Goal: Task Accomplishment & Management: Manage account settings

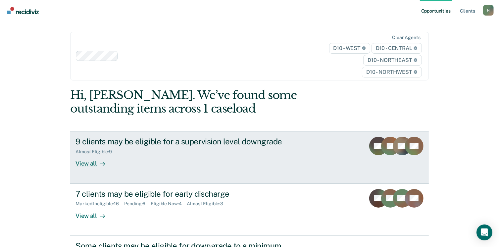
click at [91, 164] on div "View all" at bounding box center [93, 161] width 37 height 13
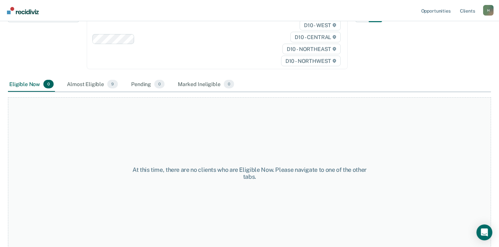
scroll to position [93, 0]
click at [94, 82] on div "Almost Eligible 9" at bounding box center [93, 83] width 54 height 15
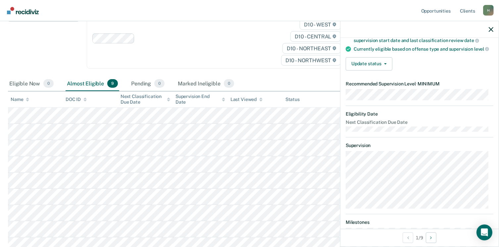
scroll to position [66, 0]
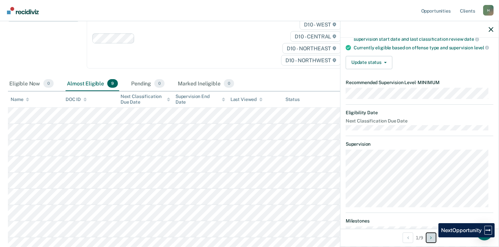
click at [433, 237] on button "Next Opportunity" at bounding box center [431, 237] width 11 height 11
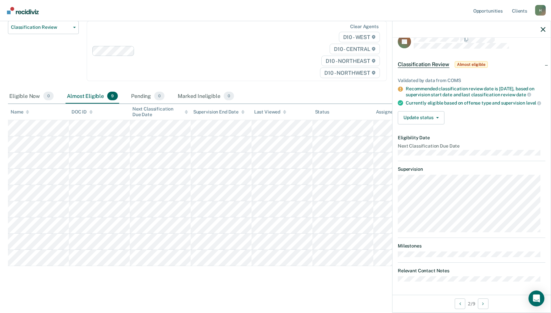
scroll to position [60, 0]
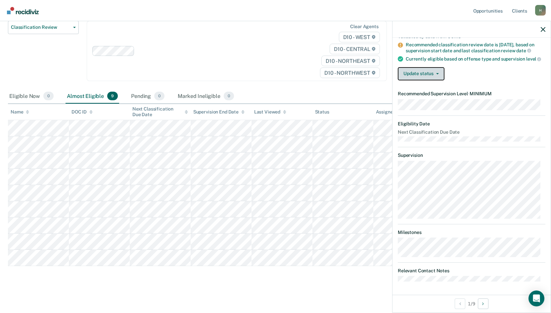
click at [433, 72] on button "Update status" at bounding box center [421, 73] width 47 height 13
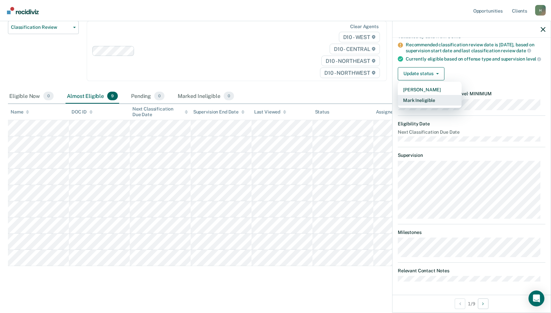
click at [431, 99] on button "Mark Ineligible" at bounding box center [430, 100] width 64 height 11
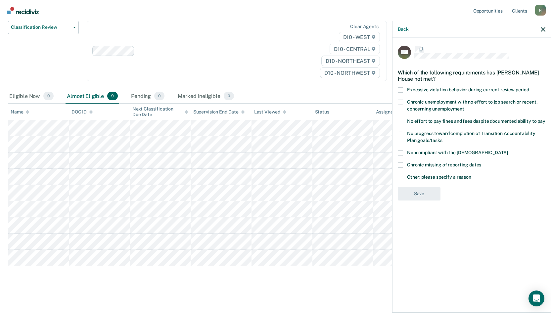
scroll to position [0, 0]
click at [401, 152] on span at bounding box center [400, 153] width 5 height 5
click at [503, 151] on input "Noncompliant with the [DEMOGRAPHIC_DATA]" at bounding box center [508, 151] width 0 height 0
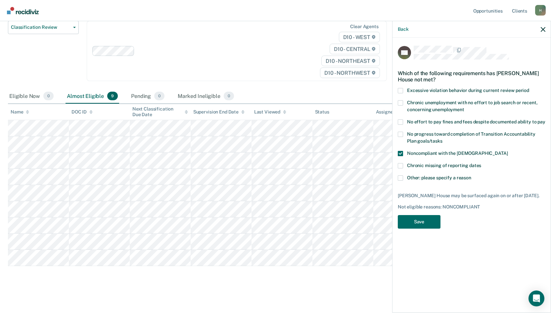
click at [401, 176] on span at bounding box center [400, 177] width 5 height 5
click at [471, 175] on input "Other: please specify a reason" at bounding box center [471, 175] width 0 height 0
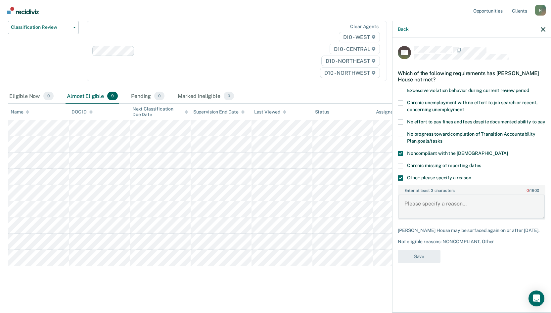
click at [425, 204] on textarea "Enter at least 3 characters 0 / 1600" at bounding box center [471, 207] width 146 height 24
click at [485, 205] on textarea "Pending criminal case and violaiton" at bounding box center [471, 207] width 146 height 24
type textarea "Pending criminal case and violaition"
click at [424, 247] on button "Save" at bounding box center [419, 257] width 43 height 14
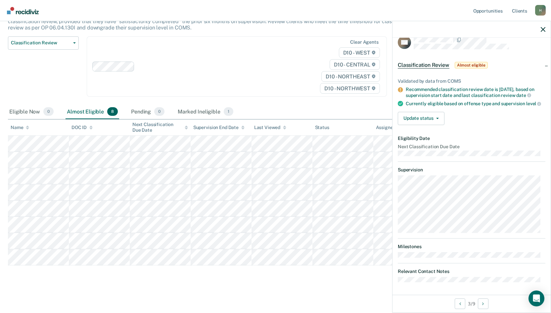
scroll to position [16, 0]
click at [483, 247] on button "Next Opportunity" at bounding box center [483, 304] width 11 height 11
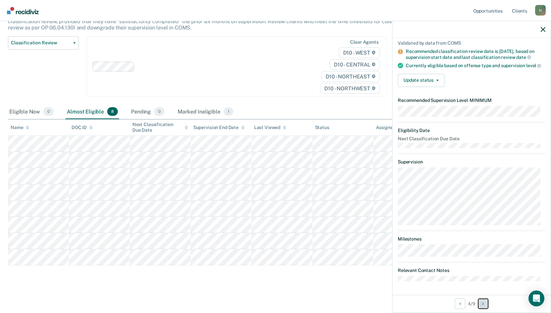
scroll to position [0, 0]
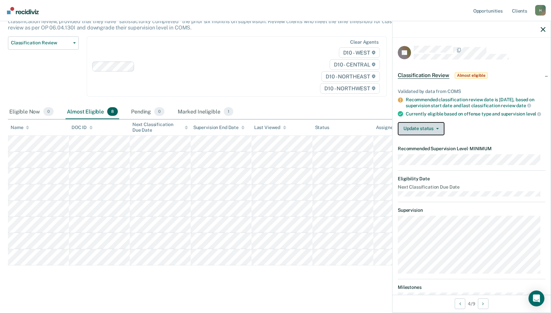
click at [419, 134] on button "Update status" at bounding box center [421, 128] width 47 height 13
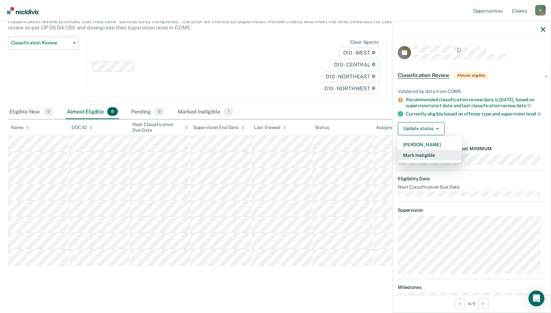
click at [426, 160] on button "Mark Ineligible" at bounding box center [430, 155] width 64 height 11
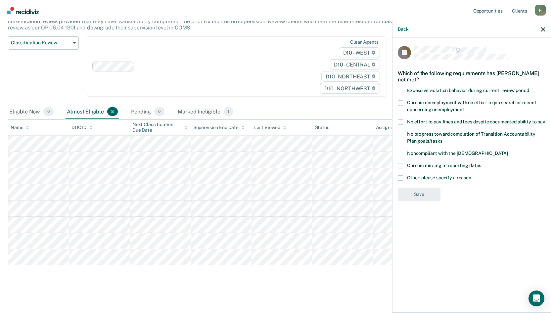
click at [350, 247] on main "Classification Review This alert helps staff identify clients due or overdue fo…" at bounding box center [275, 140] width 551 height 341
click at [400, 152] on span at bounding box center [400, 153] width 5 height 5
click at [503, 151] on input "Noncompliant with the [DEMOGRAPHIC_DATA]" at bounding box center [508, 151] width 0 height 0
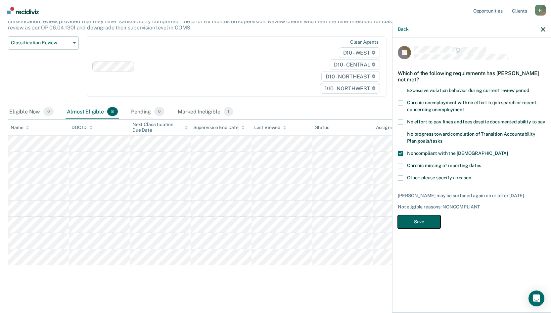
click at [425, 218] on button "Save" at bounding box center [419, 222] width 43 height 14
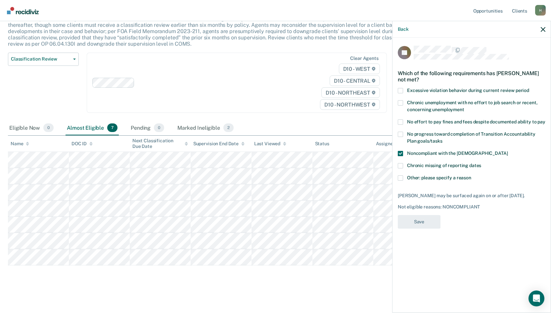
scroll to position [49, 0]
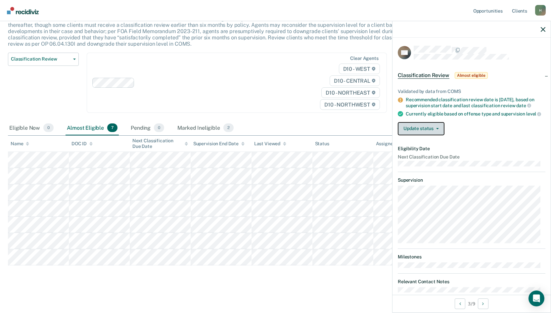
click at [428, 128] on button "Update status" at bounding box center [421, 128] width 47 height 13
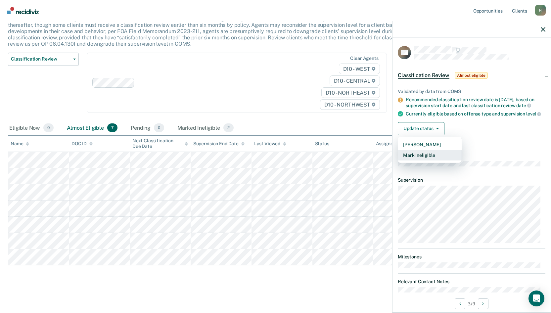
click at [437, 158] on button "Mark Ineligible" at bounding box center [430, 155] width 64 height 11
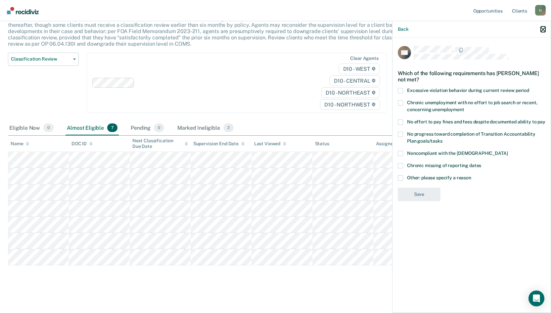
click at [503, 29] on icon "button" at bounding box center [543, 29] width 5 height 5
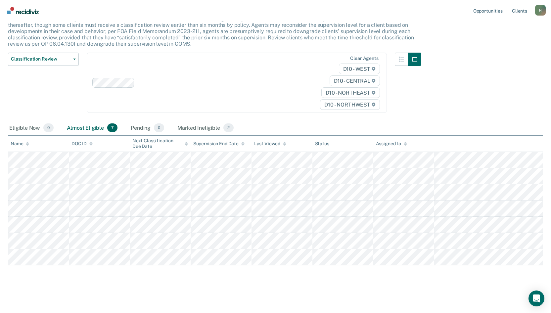
click at [322, 247] on div "Classification Review This alert helps staff identify clients due or overdue fo…" at bounding box center [275, 141] width 535 height 288
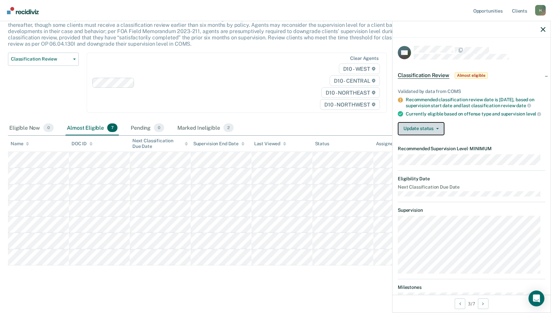
click at [431, 133] on button "Update status" at bounding box center [421, 128] width 47 height 13
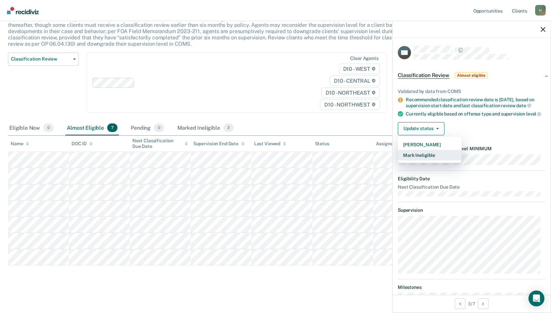
click at [432, 159] on button "Mark Ineligible" at bounding box center [430, 155] width 64 height 11
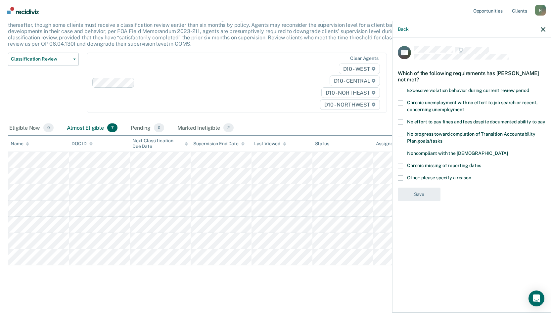
click at [401, 119] on span at bounding box center [400, 121] width 5 height 5
click at [503, 119] on input "No effort to pay fines and fees despite documented ability to pay" at bounding box center [545, 119] width 0 height 0
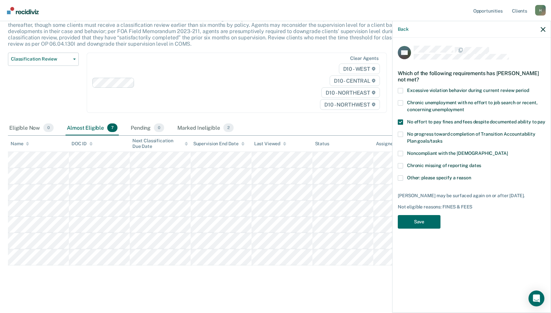
click at [401, 121] on span at bounding box center [400, 121] width 5 height 5
click at [503, 119] on input "No effort to pay fines and fees despite documented ability to pay" at bounding box center [545, 119] width 0 height 0
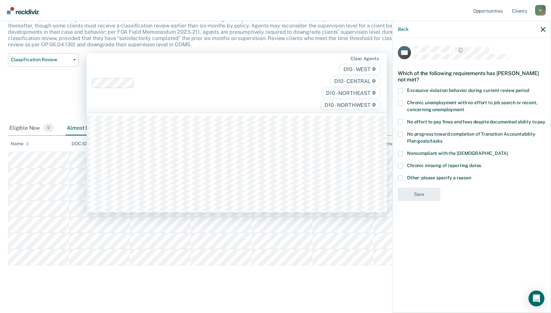
click at [274, 110] on div "Clear agents D10 - WEST D10 - CENTRAL D10 - NORTHEAST D10 - NORTHWEST" at bounding box center [237, 83] width 300 height 60
click at [335, 46] on div "This alert helps staff identify clients due or overdue for a classification rev…" at bounding box center [214, 34] width 413 height 37
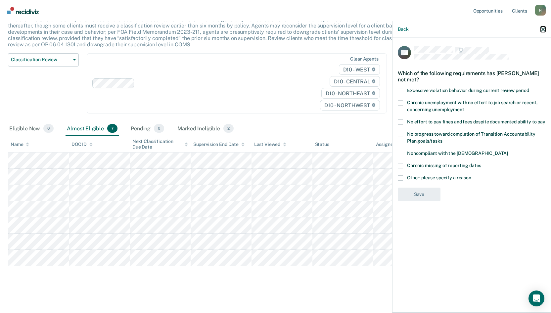
click at [503, 27] on icon "button" at bounding box center [543, 29] width 5 height 5
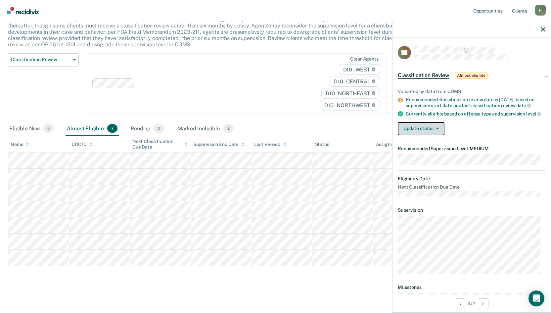
click at [428, 134] on button "Update status" at bounding box center [421, 128] width 47 height 13
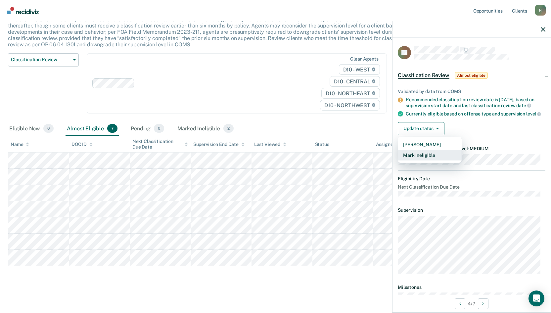
click at [432, 161] on button "Mark Ineligible" at bounding box center [430, 155] width 64 height 11
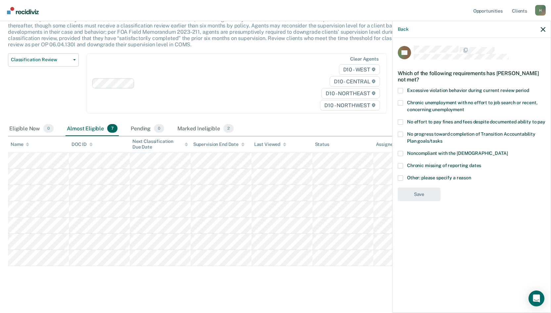
click at [399, 88] on span at bounding box center [400, 90] width 5 height 5
click at [503, 88] on input "Excessive violation behavior during current review period" at bounding box center [529, 88] width 0 height 0
click at [399, 102] on span at bounding box center [400, 102] width 5 height 5
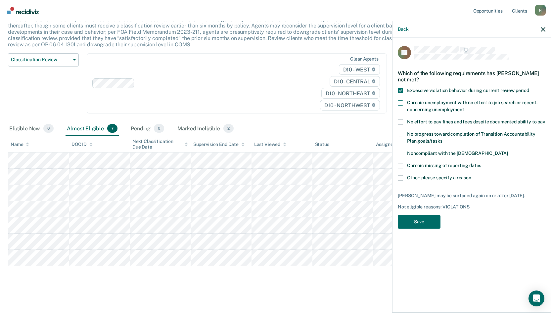
click at [464, 107] on input "Chronic unemployment with no effort to job search or recent, concerning unemplo…" at bounding box center [464, 107] width 0 height 0
drag, startPoint x: 401, startPoint y: 119, endPoint x: 399, endPoint y: 122, distance: 3.9
click at [402, 119] on span at bounding box center [400, 121] width 5 height 5
click at [503, 119] on input "No effort to pay fines and fees despite documented ability to pay" at bounding box center [545, 119] width 0 height 0
click at [402, 132] on span at bounding box center [400, 134] width 5 height 5
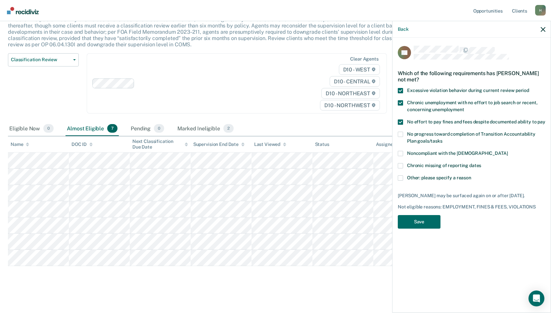
click at [442, 139] on input "No progress toward completion of Transition Accountability Plan goals/tasks" at bounding box center [442, 139] width 0 height 0
click at [399, 152] on span at bounding box center [400, 153] width 5 height 5
click at [503, 151] on input "Noncompliant with the [DEMOGRAPHIC_DATA]" at bounding box center [508, 151] width 0 height 0
click at [434, 224] on button "Save" at bounding box center [419, 228] width 43 height 14
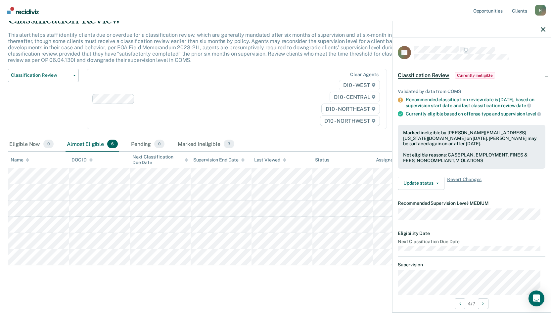
click at [298, 84] on div "D10 - WEST D10 - CENTRAL D10 - NORTHEAST D10 - NORTHWEST" at bounding box center [338, 103] width 87 height 46
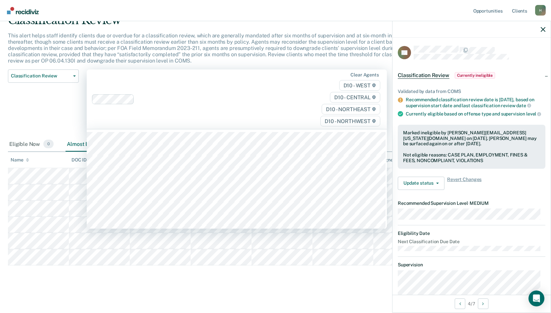
scroll to position [32, 0]
click at [503, 28] on icon "button" at bounding box center [543, 29] width 5 height 5
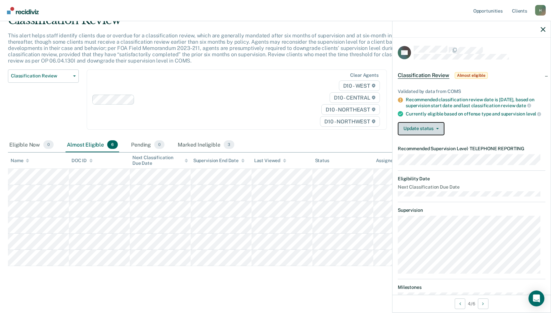
click at [421, 129] on button "Update status" at bounding box center [421, 128] width 47 height 13
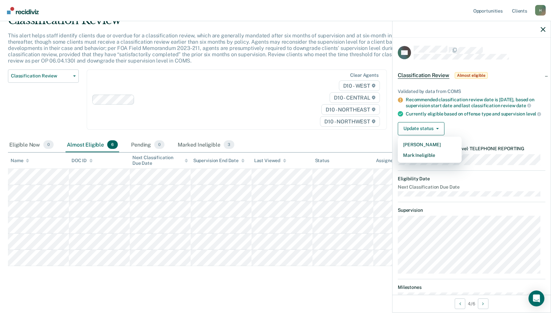
click at [285, 115] on div "Clear agents D10 - WEST D10 - CENTRAL D10 - NORTHEAST D10 - NORTHWEST" at bounding box center [237, 99] width 300 height 61
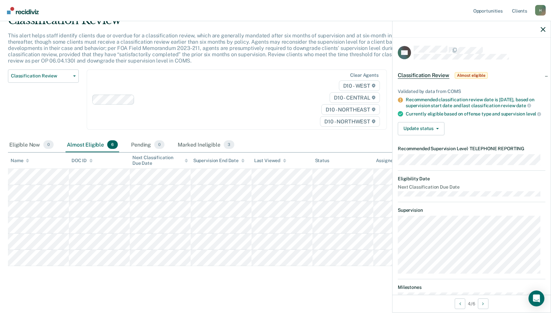
click at [248, 106] on div "Clear agents D10 - WEST D10 - CENTRAL D10 - NORTHEAST D10 - NORTHWEST" at bounding box center [237, 99] width 300 height 61
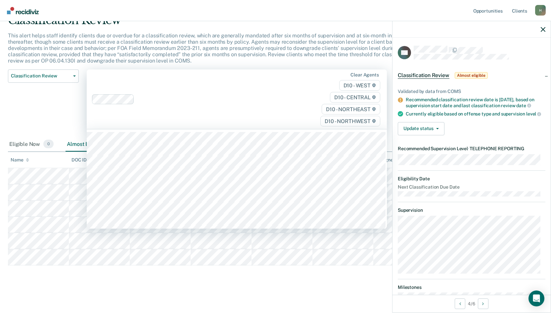
click at [58, 109] on div "Classification Review Classification Review Early Discharge Minimum Telephone R…" at bounding box center [43, 103] width 71 height 68
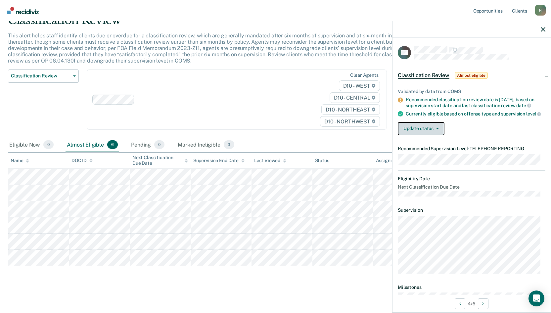
click at [421, 133] on button "Update status" at bounding box center [421, 128] width 47 height 13
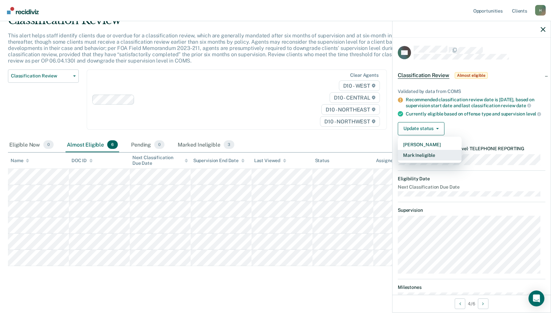
click at [429, 158] on button "Mark Ineligible" at bounding box center [430, 155] width 64 height 11
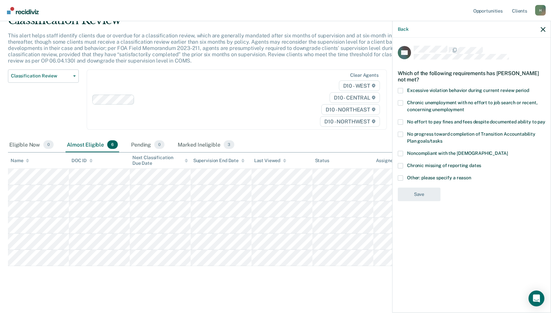
click at [289, 122] on div "Clear agents D10 - WEST D10 - CENTRAL D10 - NORTHEAST D10 - NORTHWEST" at bounding box center [237, 99] width 300 height 61
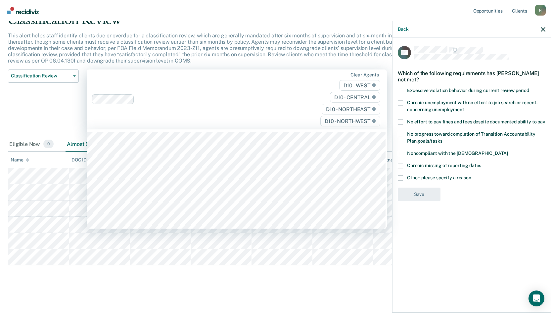
click at [44, 113] on div "Classification Review Classification Review Early Discharge Minimum Telephone R…" at bounding box center [43, 103] width 71 height 68
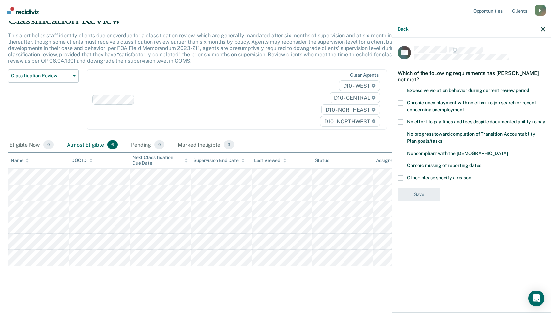
click at [503, 29] on div "Back" at bounding box center [472, 29] width 158 height 17
click at [503, 29] on icon "button" at bounding box center [543, 29] width 5 height 5
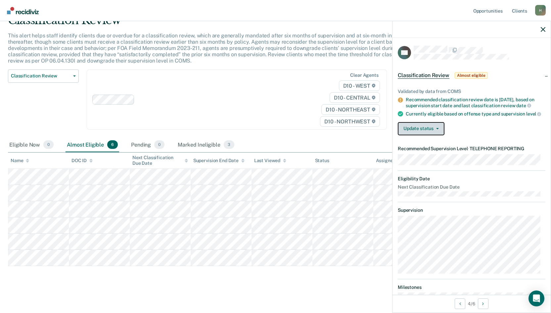
click at [422, 133] on button "Update status" at bounding box center [421, 128] width 47 height 13
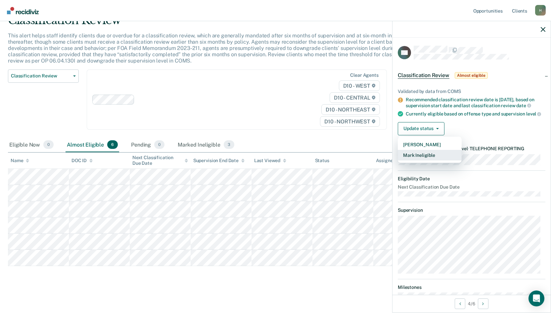
click at [430, 157] on button "Mark Ineligible" at bounding box center [430, 155] width 64 height 11
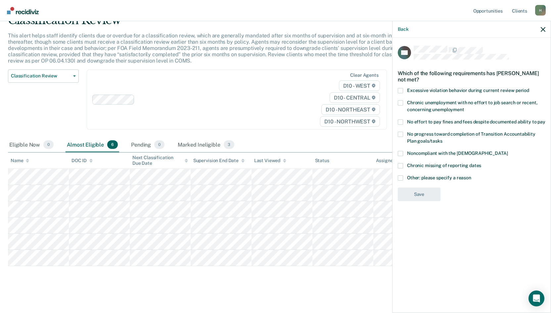
click at [400, 153] on span at bounding box center [400, 153] width 5 height 5
click at [503, 151] on input "Noncompliant with the [DEMOGRAPHIC_DATA]" at bounding box center [508, 151] width 0 height 0
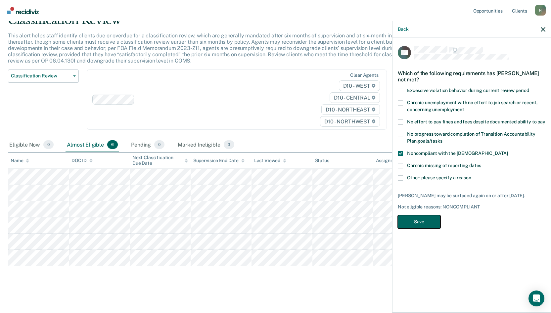
click at [413, 217] on button "Save" at bounding box center [419, 222] width 43 height 14
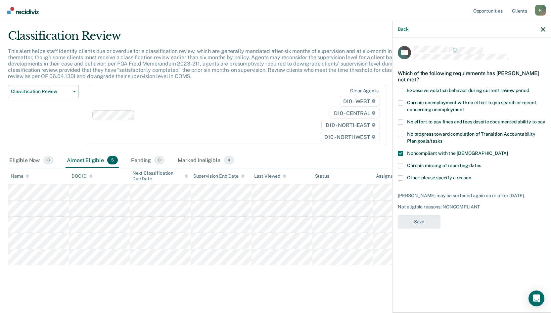
scroll to position [17, 0]
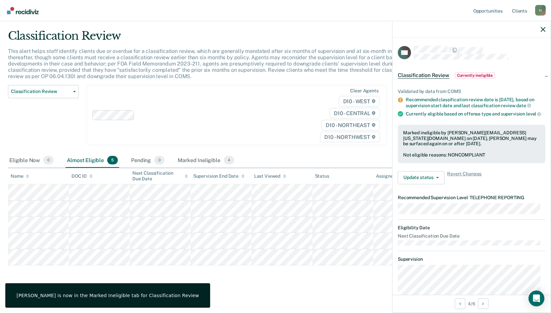
click at [354, 247] on main "Classification Review This alert helps staff identify clients due or overdue fo…" at bounding box center [275, 165] width 551 height 293
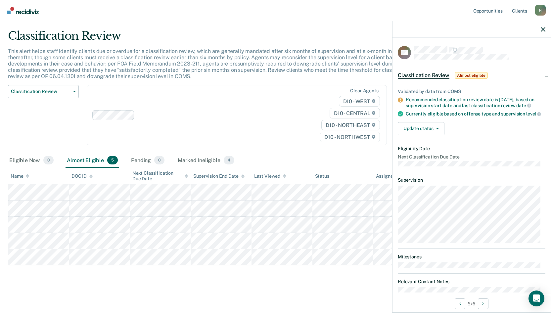
scroll to position [16, 0]
click at [321, 247] on main "Classification Review This alert helps staff identify clients due or overdue fo…" at bounding box center [275, 165] width 551 height 293
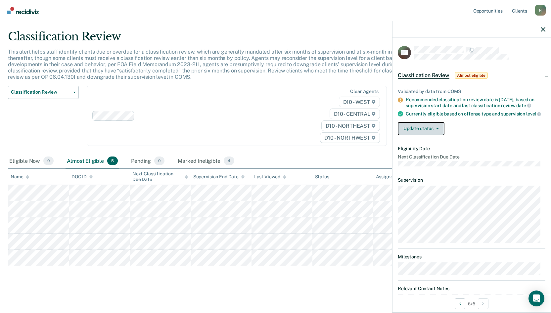
click at [430, 131] on button "Update status" at bounding box center [421, 128] width 47 height 13
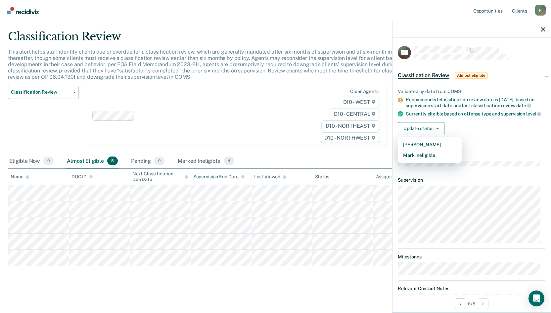
drag, startPoint x: 206, startPoint y: 280, endPoint x: 191, endPoint y: 285, distance: 15.8
click at [206, 247] on div "Classification Review This alert helps staff identify clients due or overdue fo…" at bounding box center [275, 157] width 535 height 255
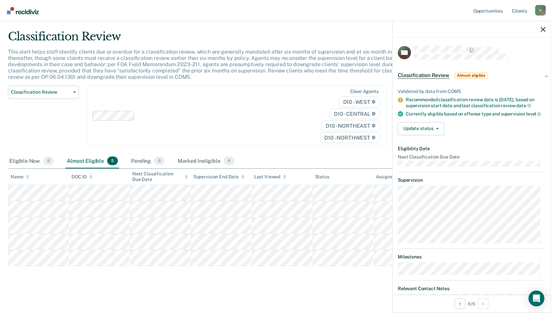
click at [340, 156] on div "Eligible Now 0 Almost Eligible 5 Pending 0 Marked Ineligible 4" at bounding box center [275, 161] width 535 height 15
click at [426, 135] on button "Update status" at bounding box center [421, 128] width 47 height 13
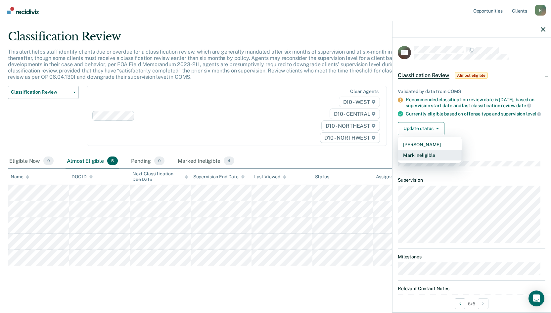
click at [426, 158] on button "Mark Ineligible" at bounding box center [430, 155] width 64 height 11
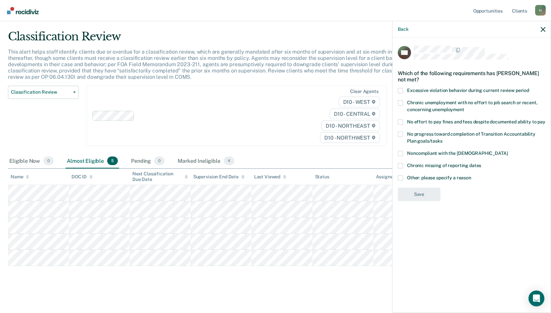
click at [399, 177] on span at bounding box center [400, 177] width 5 height 5
click at [471, 175] on input "Other: please specify a reason" at bounding box center [471, 175] width 0 height 0
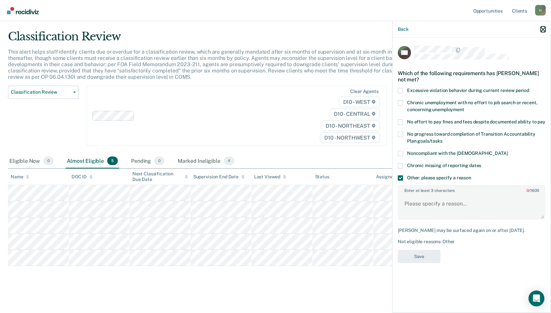
click at [503, 29] on icon "button" at bounding box center [543, 29] width 5 height 5
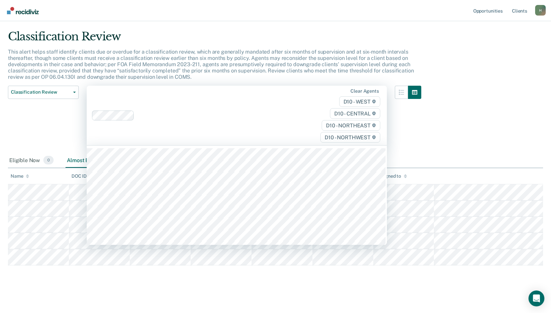
click at [278, 87] on div "Clear agents D10 - WEST D10 - CENTRAL D10 - NORTHEAST D10 - NORTHWEST" at bounding box center [237, 116] width 300 height 60
click at [450, 112] on div "Classification Review This alert helps staff identify clients due or overdue fo…" at bounding box center [275, 147] width 535 height 234
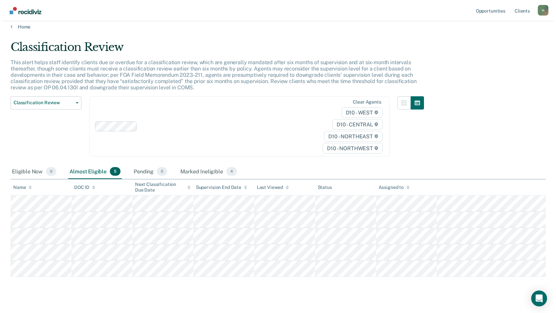
scroll to position [0, 0]
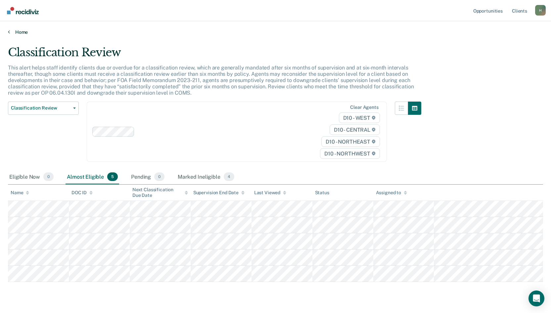
click at [24, 30] on link "Home" at bounding box center [275, 32] width 535 height 6
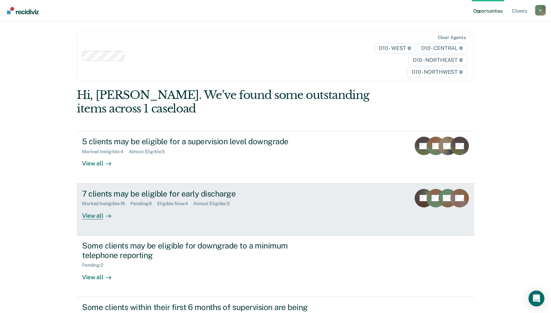
click at [91, 214] on div "View all" at bounding box center [100, 213] width 37 height 13
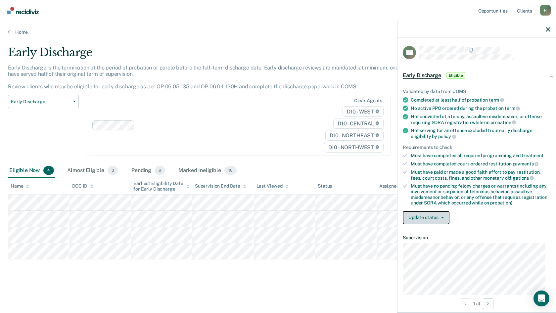
click at [435, 217] on button "Update status" at bounding box center [426, 217] width 47 height 13
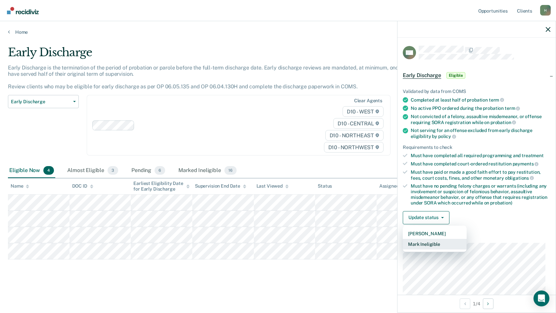
click at [438, 242] on button "Mark Ineligible" at bounding box center [435, 244] width 64 height 11
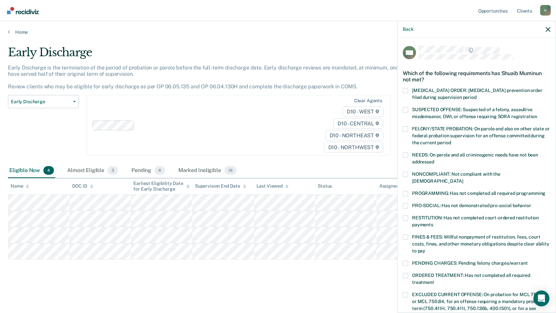
click at [405, 191] on span at bounding box center [405, 193] width 5 height 5
click at [503, 191] on input "PROGRAMMING: Has not completed all required programming" at bounding box center [545, 191] width 0 height 0
click at [407, 172] on span at bounding box center [405, 174] width 5 height 5
click at [463, 179] on input "NONCOMPLIANT: Not compliant with the [DEMOGRAPHIC_DATA]" at bounding box center [463, 179] width 0 height 0
click at [408, 235] on span at bounding box center [405, 237] width 5 height 5
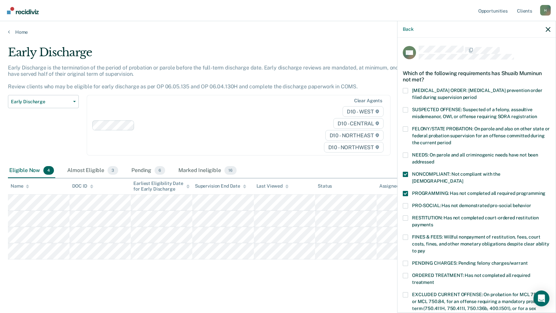
click at [425, 247] on input "FINES & FEES: Willful nonpayment of restitution, fees, court costs, fines, and …" at bounding box center [425, 249] width 0 height 0
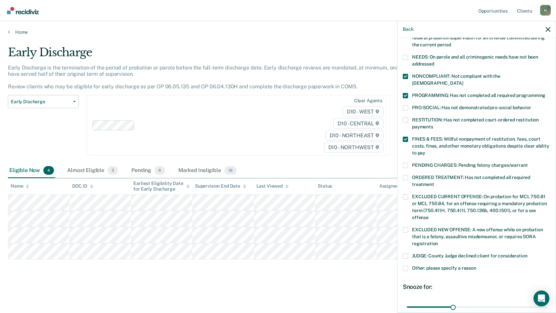
scroll to position [99, 0]
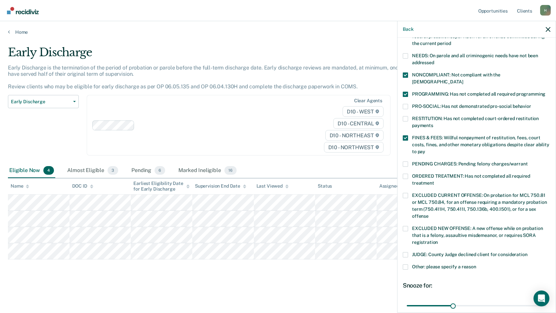
click at [404, 247] on span at bounding box center [405, 266] width 5 height 5
click at [476, 247] on input "Other: please specify a reason" at bounding box center [476, 264] width 0 height 0
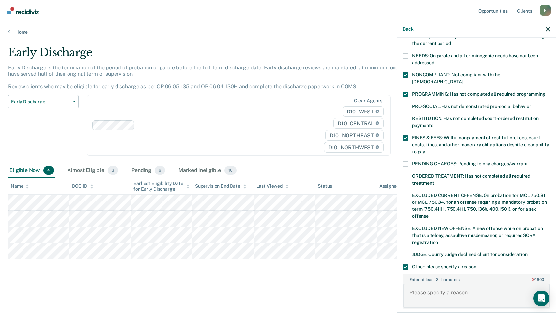
click at [438, 247] on textarea "Enter at least 3 characters 0 / 1600" at bounding box center [476, 296] width 146 height 24
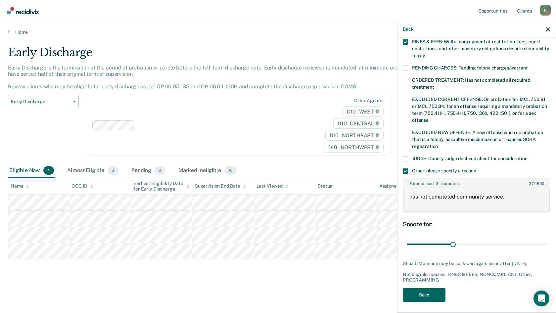
type textarea "has not completed community service."
click at [433, 247] on button "Save" at bounding box center [424, 295] width 43 height 14
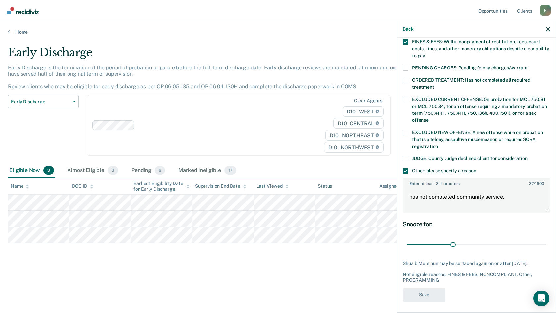
scroll to position [147, 0]
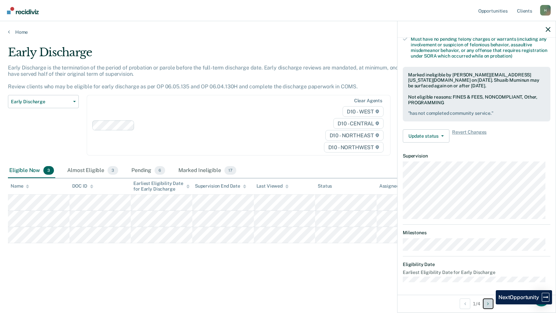
click at [491, 247] on button "Next Opportunity" at bounding box center [488, 304] width 11 height 11
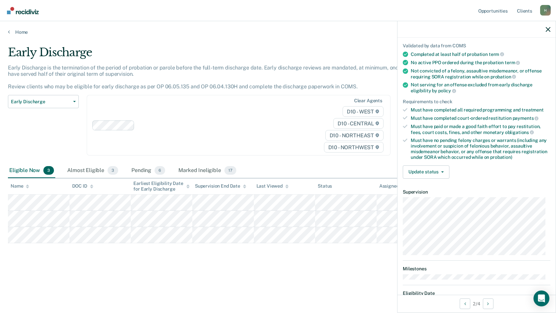
scroll to position [0, 0]
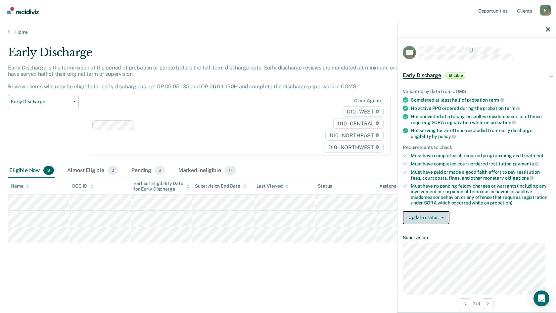
click at [433, 216] on button "Update status" at bounding box center [426, 217] width 47 height 13
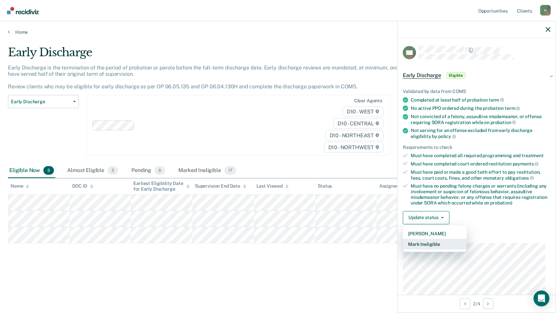
click at [435, 242] on button "Mark Ineligible" at bounding box center [435, 244] width 64 height 11
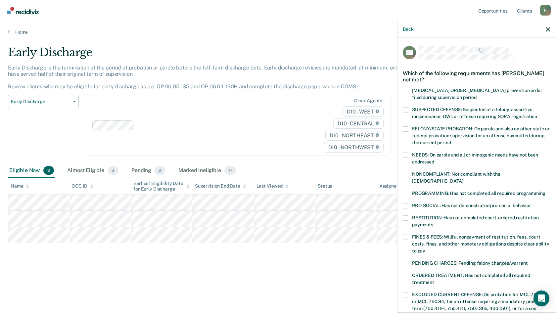
click at [404, 191] on span at bounding box center [405, 193] width 5 height 5
click at [503, 191] on input "PROGRAMMING: Has not completed all required programming" at bounding box center [545, 191] width 0 height 0
click at [404, 235] on span at bounding box center [405, 237] width 5 height 5
click at [425, 247] on input "FINES & FEES: Willful nonpayment of restitution, fees, court costs, fines, and …" at bounding box center [425, 249] width 0 height 0
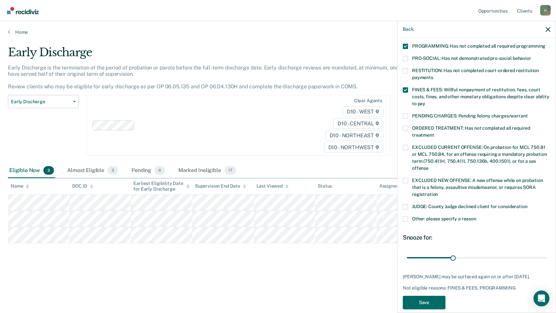
scroll to position [155, 0]
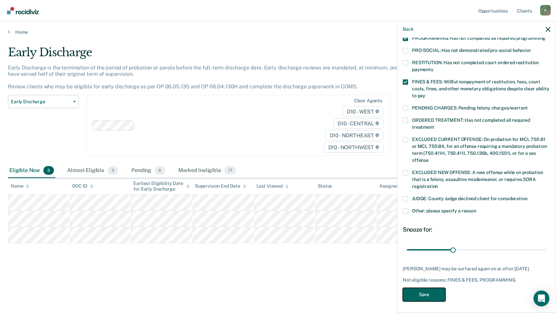
click at [433, 247] on button "Save" at bounding box center [424, 295] width 43 height 14
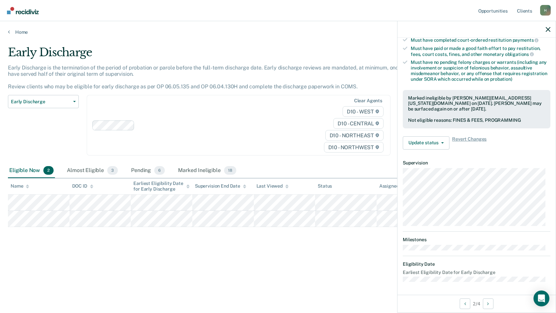
scroll to position [81, 0]
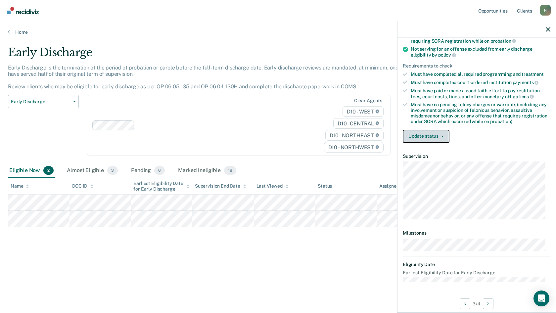
click at [436, 137] on button "Update status" at bounding box center [426, 136] width 47 height 13
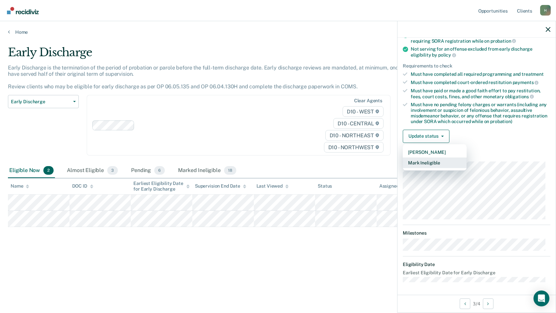
click at [437, 163] on button "Mark Ineligible" at bounding box center [435, 163] width 64 height 11
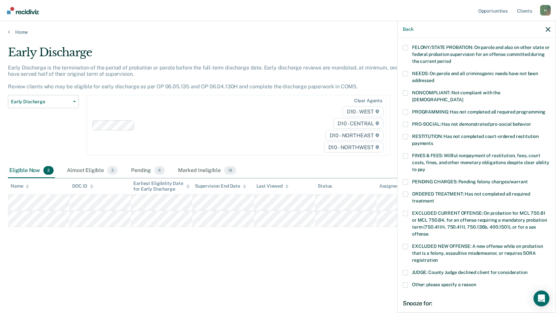
click at [407, 153] on span at bounding box center [405, 155] width 5 height 5
click at [425, 167] on input "FINES & FEES: Willful nonpayment of restitution, fees, court costs, fines, and …" at bounding box center [425, 167] width 0 height 0
click at [405, 110] on span at bounding box center [405, 112] width 5 height 5
click at [503, 110] on input "PROGRAMMING: Has not completed all required programming" at bounding box center [545, 110] width 0 height 0
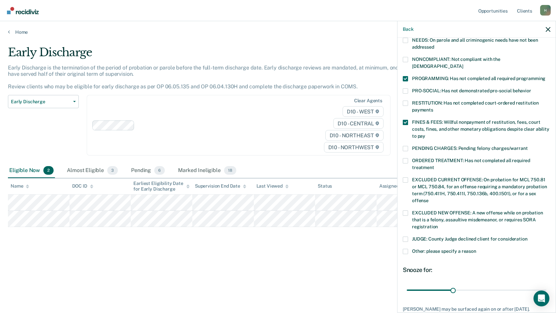
scroll to position [155, 0]
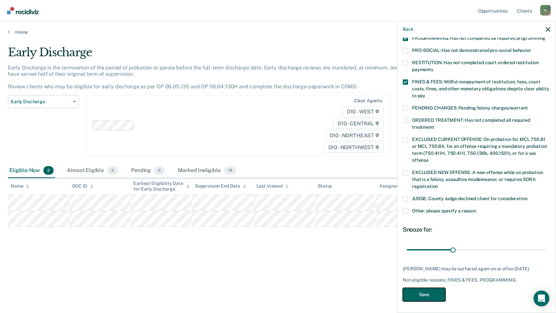
click at [436, 247] on button "Save" at bounding box center [424, 295] width 43 height 14
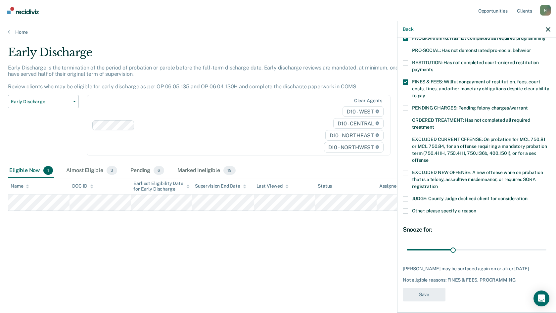
scroll to position [130, 0]
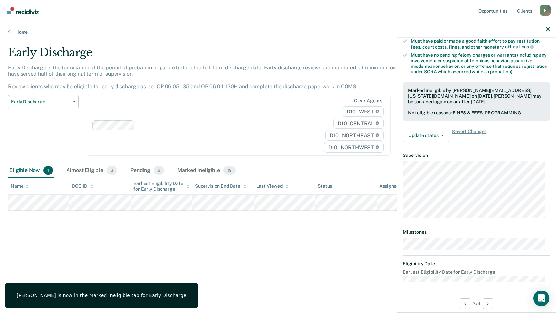
drag, startPoint x: 291, startPoint y: 273, endPoint x: 295, endPoint y: 268, distance: 5.7
click at [292, 247] on div "Early Discharge Early Discharge is the termination of the period of probation o…" at bounding box center [278, 165] width 540 height 239
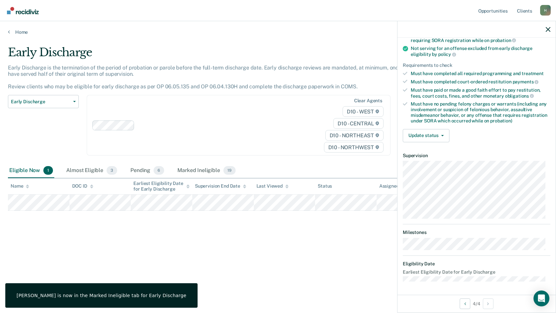
scroll to position [75, 0]
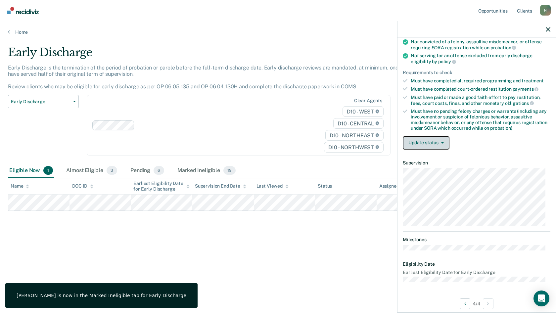
click at [434, 142] on button "Update status" at bounding box center [426, 142] width 47 height 13
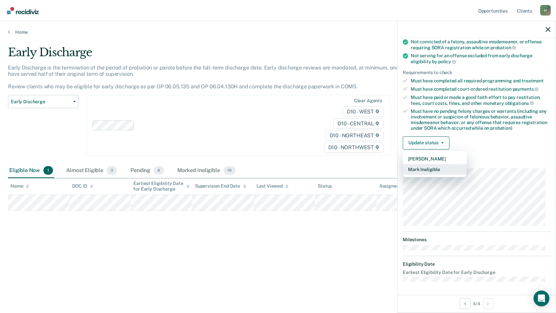
click at [436, 167] on button "Mark Ineligible" at bounding box center [435, 169] width 64 height 11
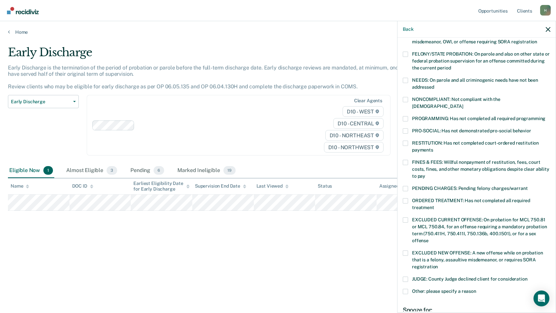
click at [406, 116] on span at bounding box center [405, 118] width 5 height 5
click at [503, 116] on input "PROGRAMMING: Has not completed all required programming" at bounding box center [545, 116] width 0 height 0
click at [404, 160] on span at bounding box center [405, 162] width 5 height 5
click at [425, 174] on input "FINES & FEES: Willful nonpayment of restitution, fees, court costs, fines, and …" at bounding box center [425, 174] width 0 height 0
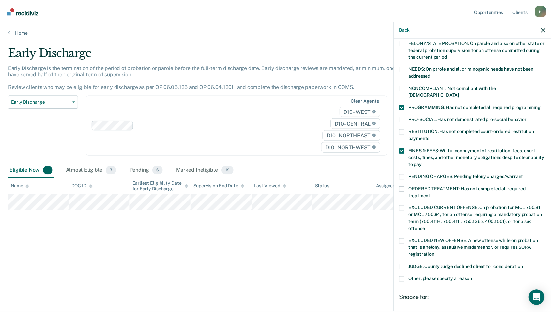
scroll to position [155, 0]
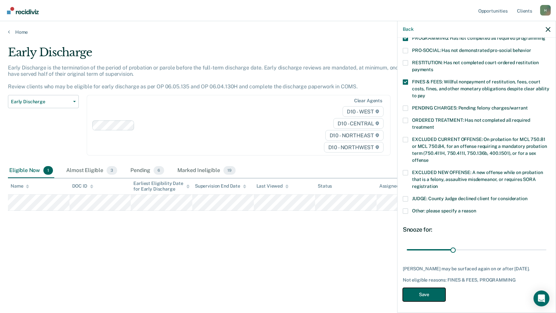
click at [428, 247] on button "Save" at bounding box center [424, 295] width 43 height 14
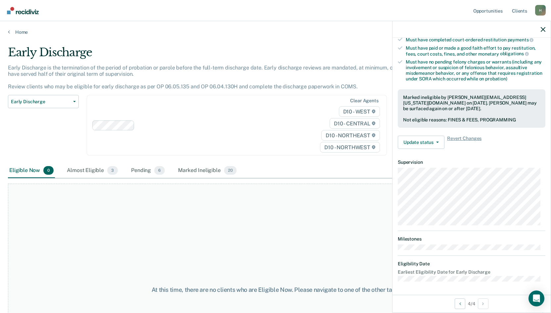
scroll to position [124, 0]
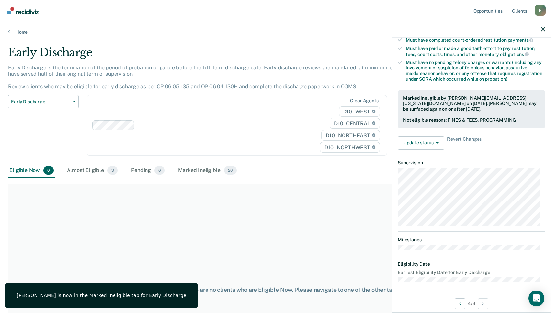
click at [302, 239] on div "At this time, there are no clients who are Eligible Now. Please navigate to one…" at bounding box center [275, 290] width 535 height 212
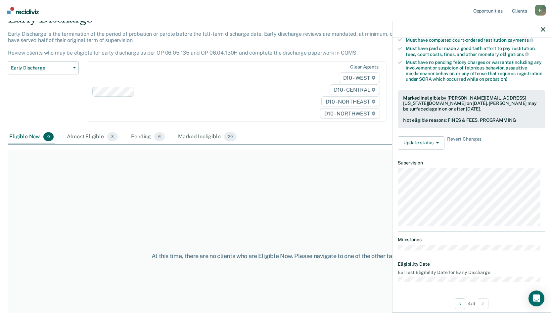
scroll to position [0, 0]
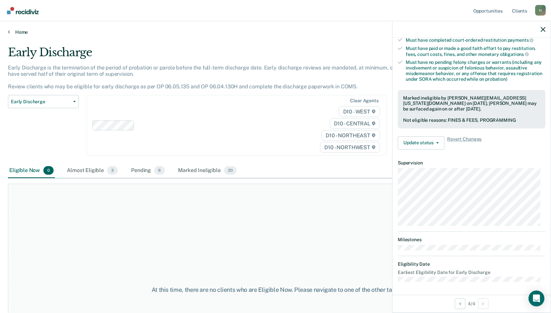
click at [14, 31] on link "Home" at bounding box center [275, 32] width 535 height 6
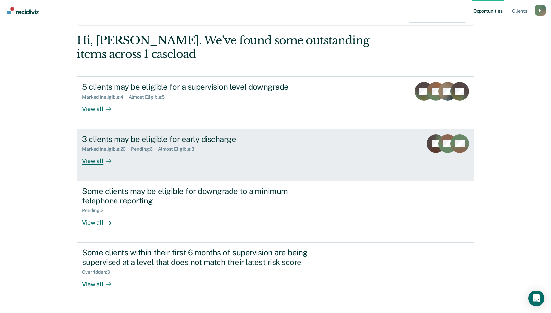
scroll to position [66, 0]
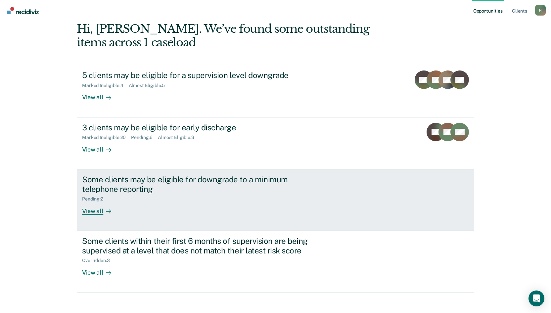
click at [94, 211] on div "View all" at bounding box center [100, 208] width 37 height 13
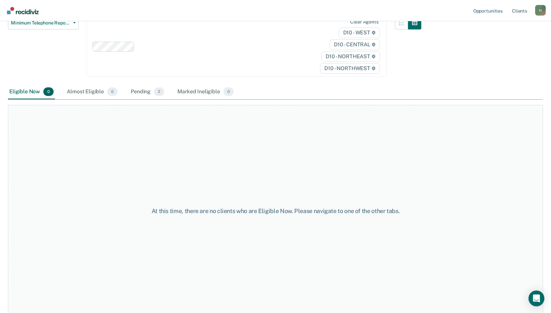
scroll to position [77, 0]
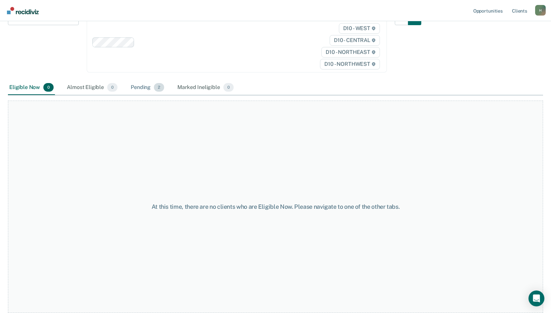
click at [148, 87] on div "Pending 2" at bounding box center [147, 87] width 36 height 15
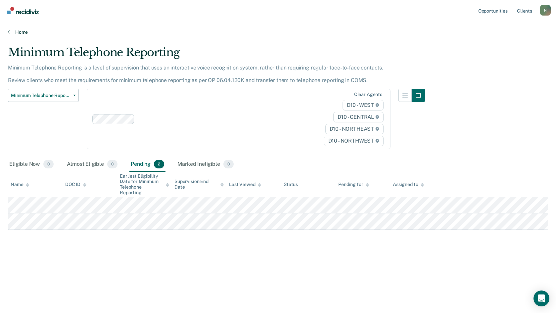
click at [12, 31] on link "Home" at bounding box center [278, 32] width 540 height 6
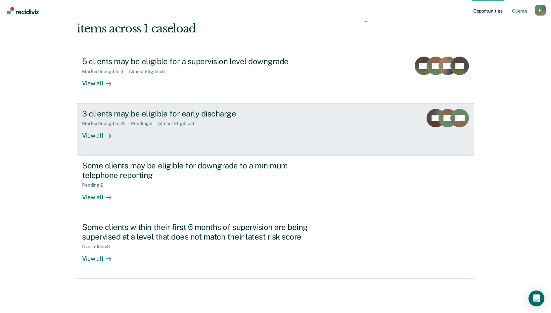
scroll to position [86, 0]
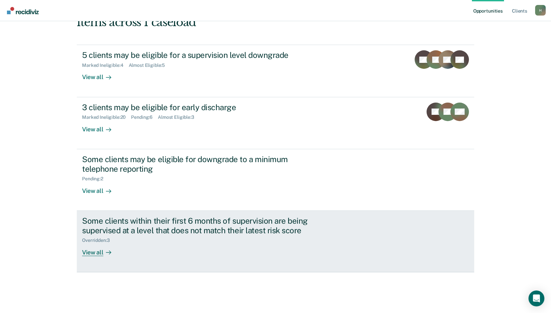
click at [95, 247] on div "View all" at bounding box center [100, 249] width 37 height 13
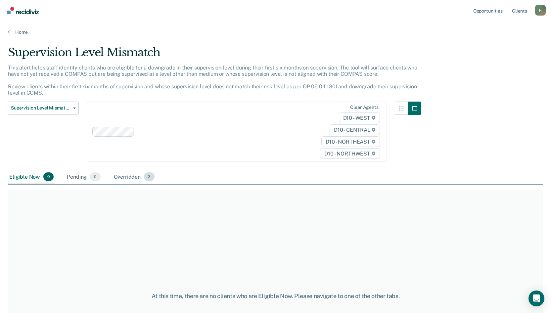
click at [136, 176] on div "Overridden 3" at bounding box center [135, 177] width 44 height 15
